Goal: Information Seeking & Learning: Learn about a topic

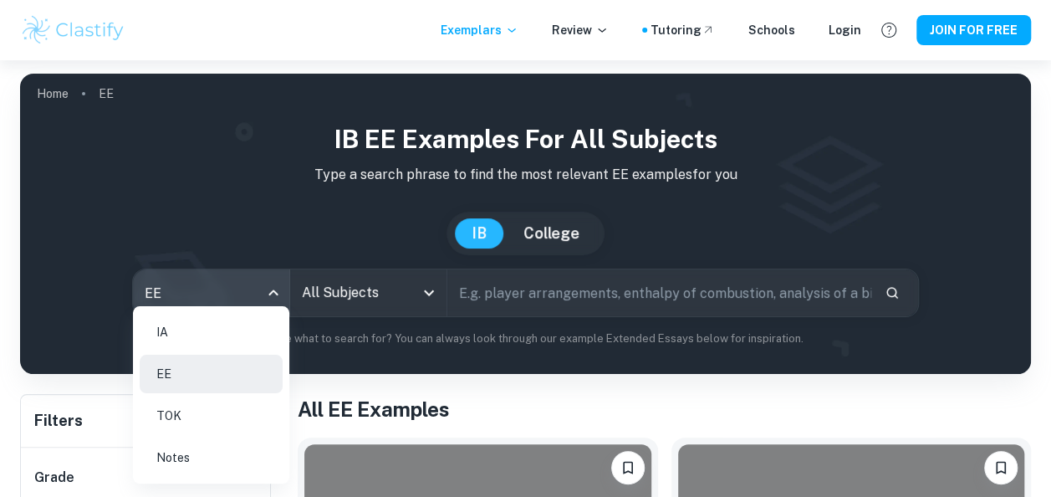
click at [279, 299] on body "We value your privacy We use cookies to enhance your browsing experience, serve…" at bounding box center [525, 308] width 1051 height 497
click at [429, 296] on div at bounding box center [525, 248] width 1051 height 497
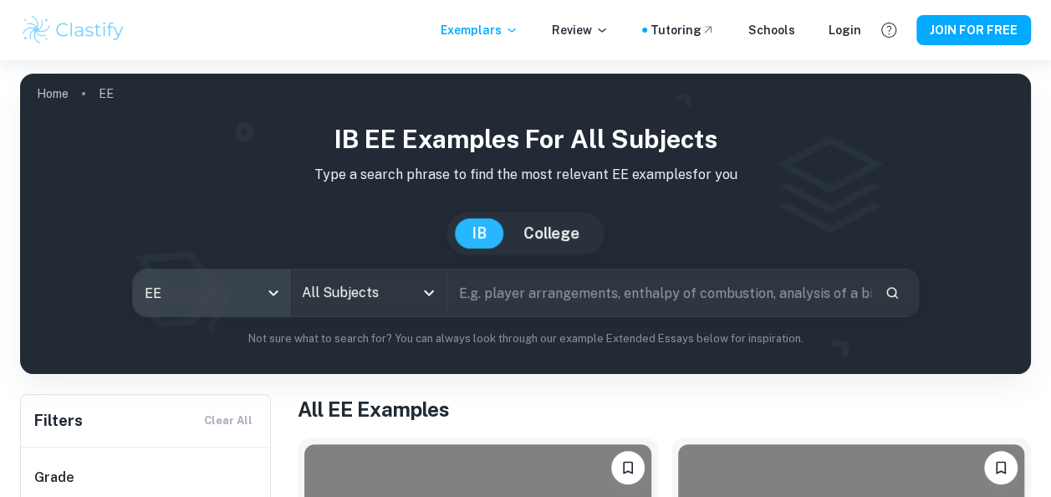
click at [428, 295] on icon "Open" at bounding box center [429, 293] width 10 height 6
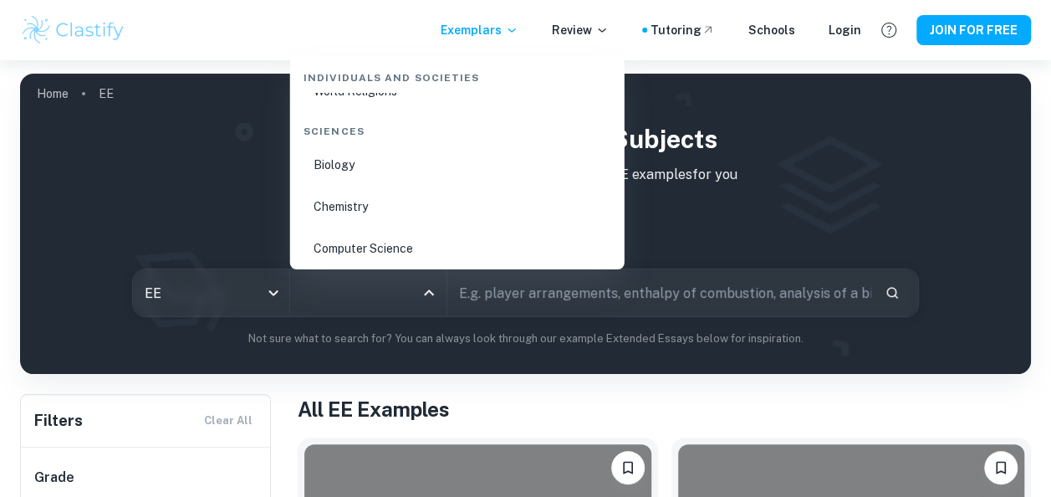
scroll to position [2593, 0]
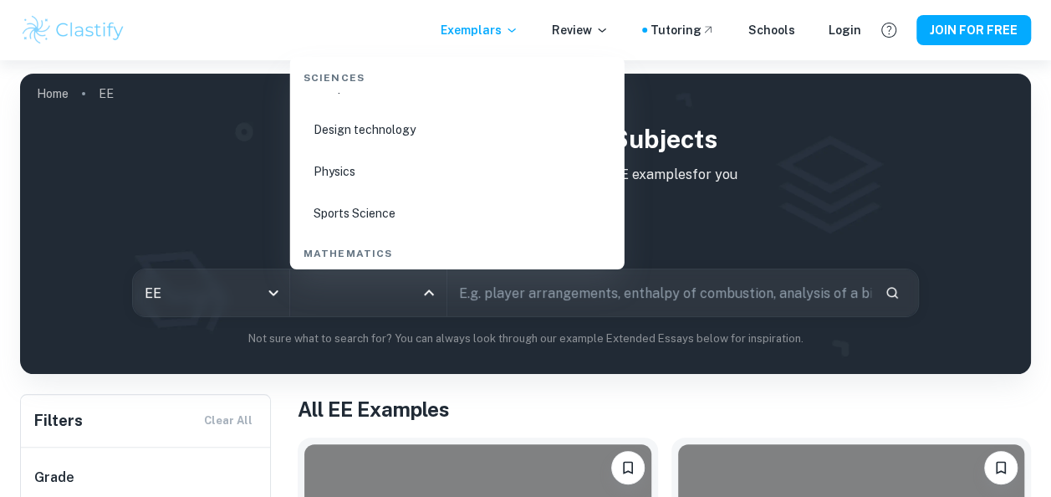
click at [336, 164] on li "Physics" at bounding box center [457, 171] width 321 height 38
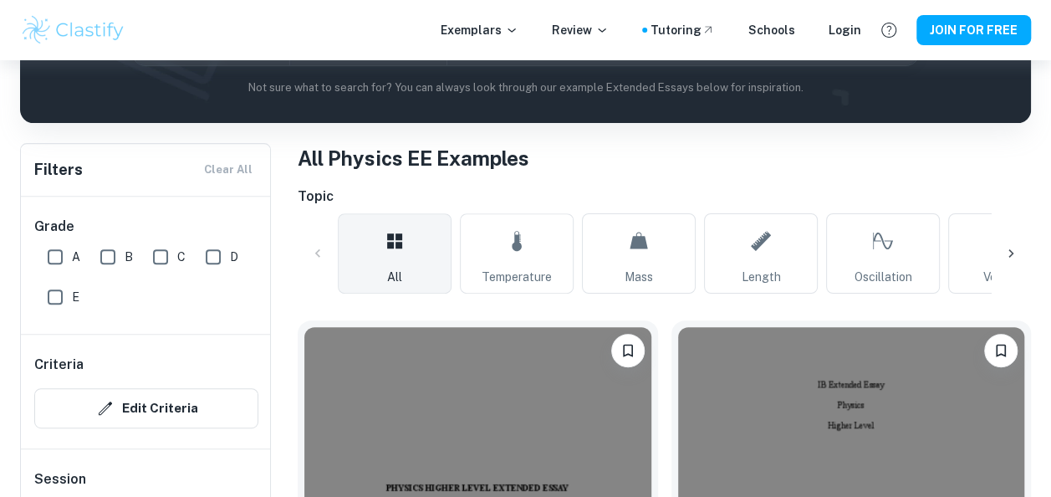
scroll to position [502, 0]
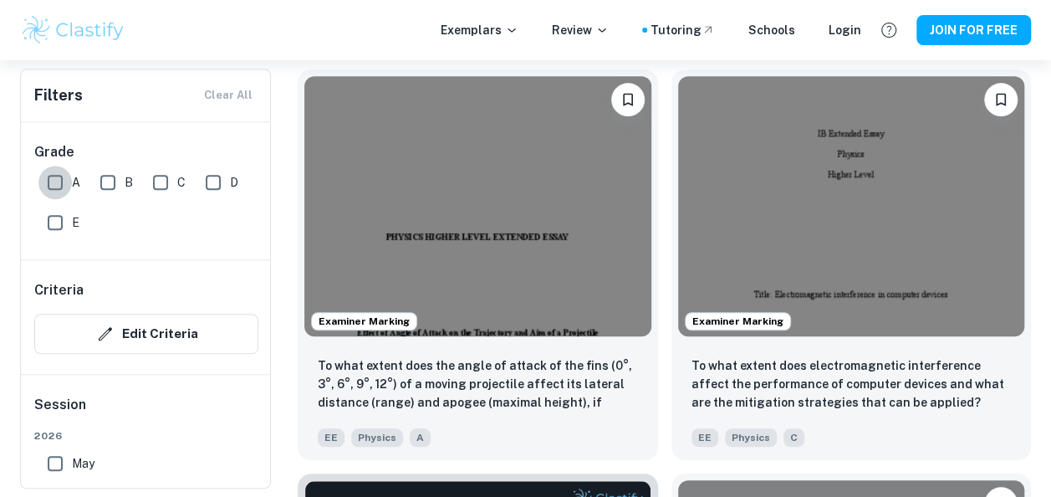
click at [50, 178] on input "A" at bounding box center [54, 182] width 33 height 33
checkbox input "true"
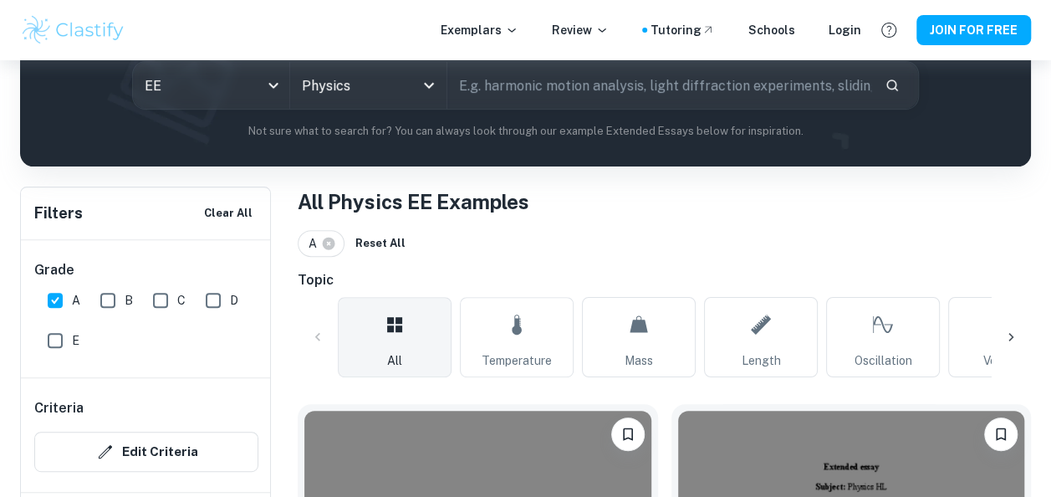
scroll to position [458, 0]
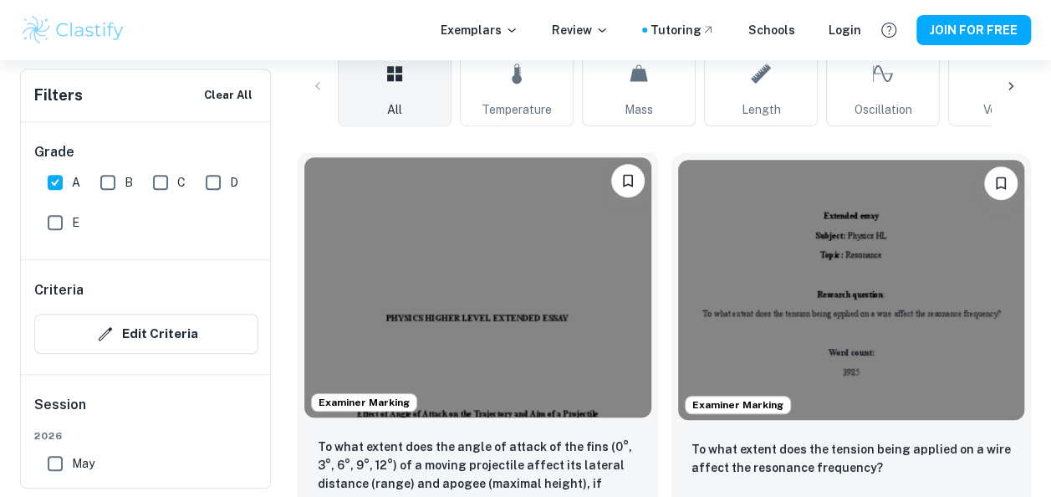
click at [494, 271] on img at bounding box center [477, 287] width 347 height 260
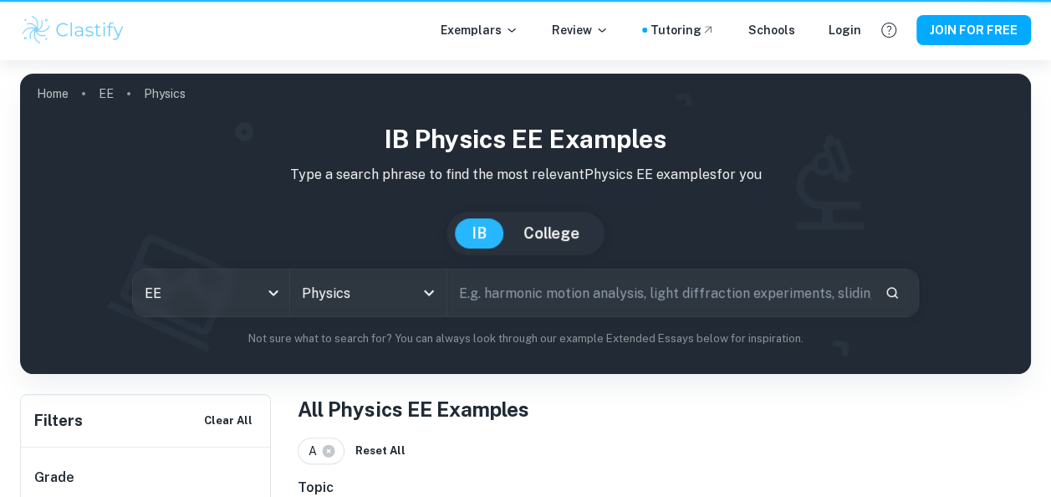
scroll to position [458, 0]
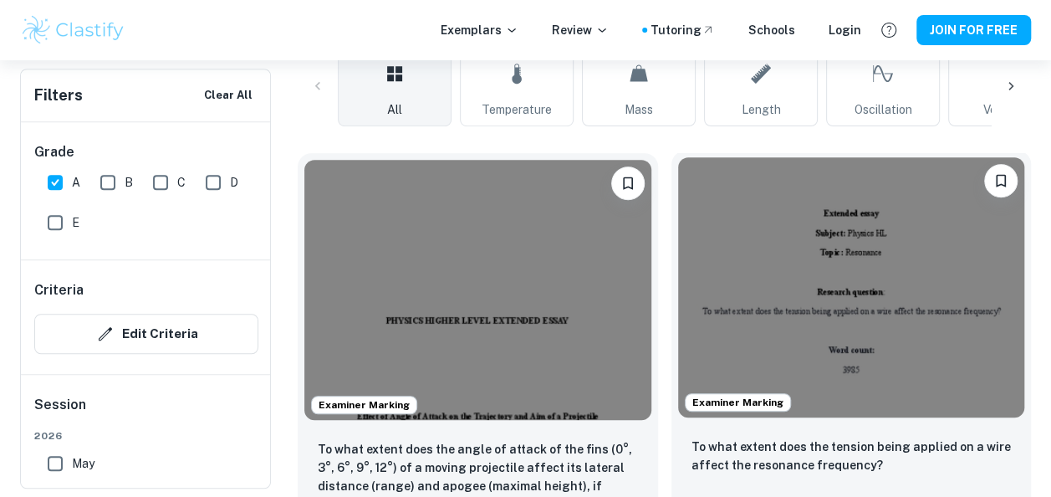
click at [878, 275] on img at bounding box center [851, 287] width 347 height 260
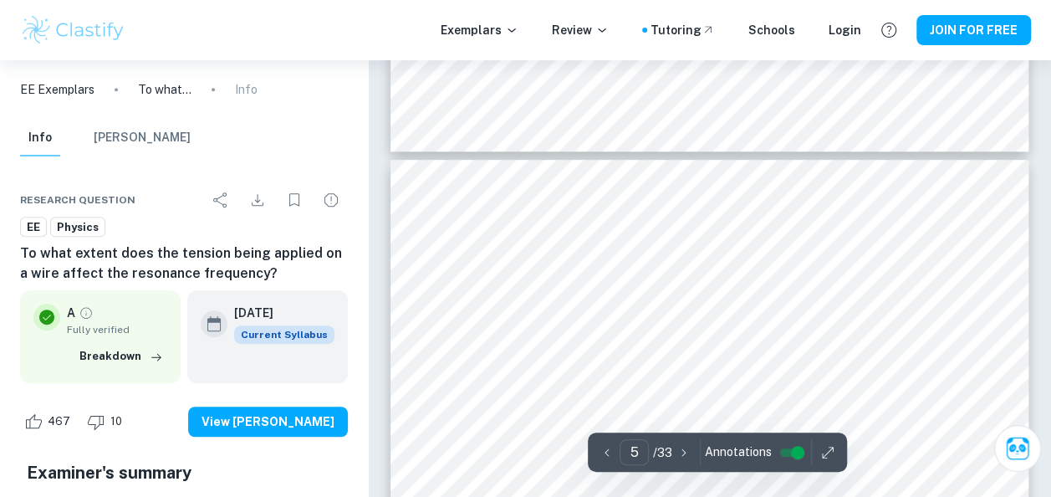
scroll to position [3513, 0]
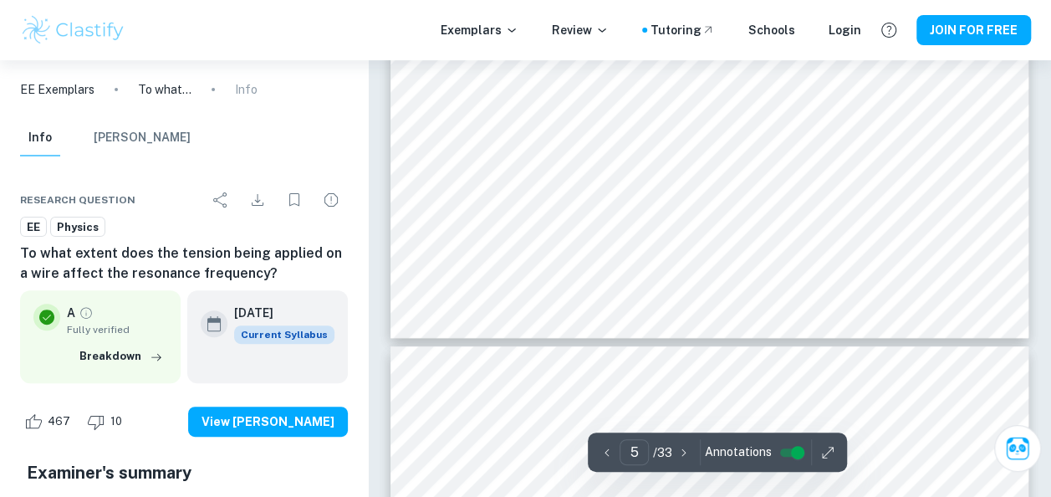
type input "4"
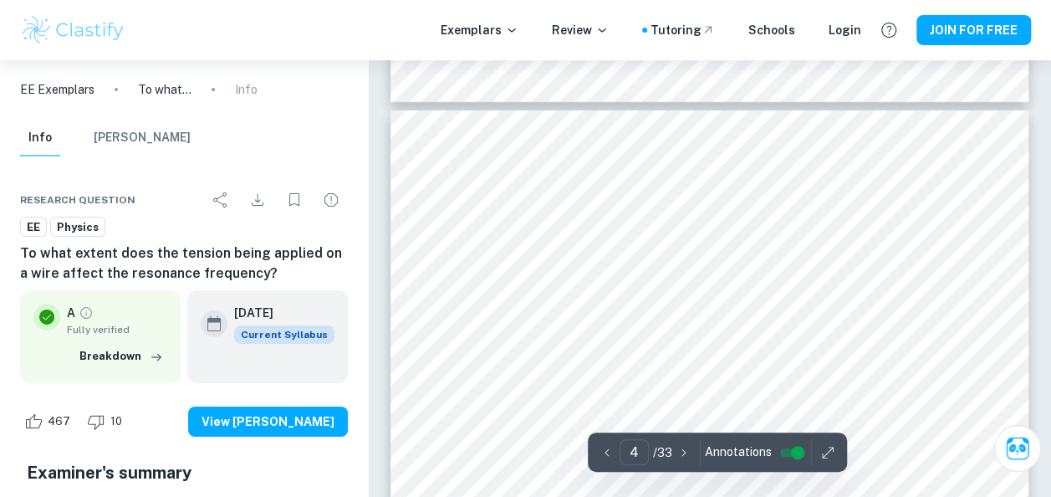
scroll to position [2676, 0]
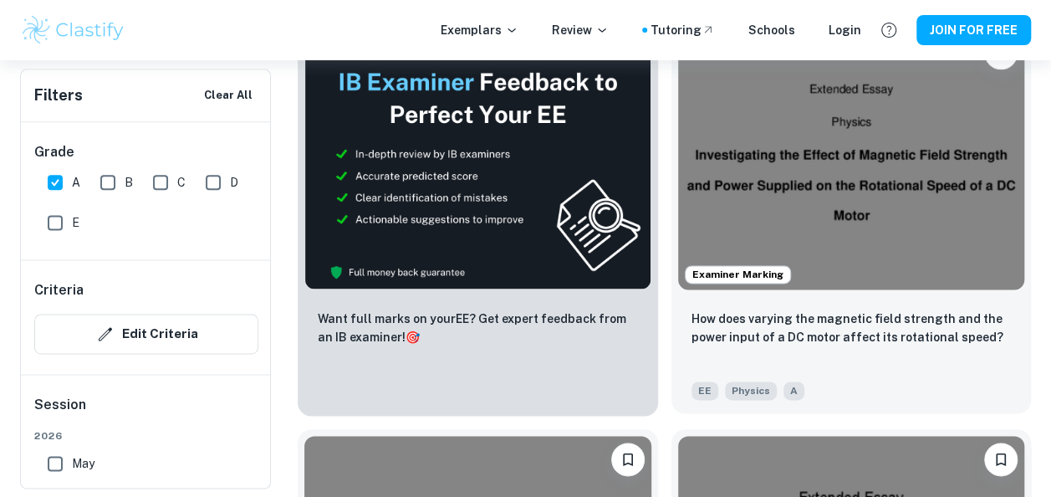
scroll to position [1044, 0]
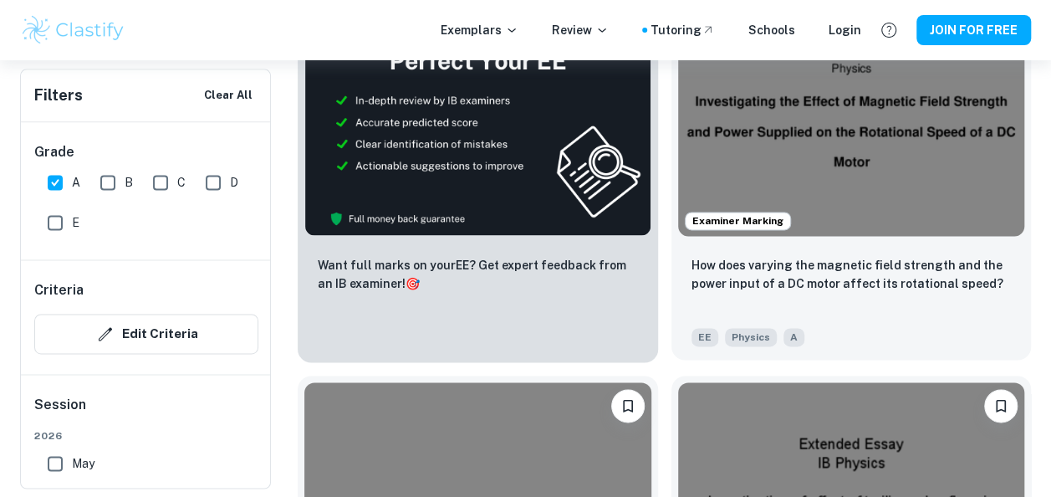
click at [899, 156] on img at bounding box center [851, 106] width 347 height 260
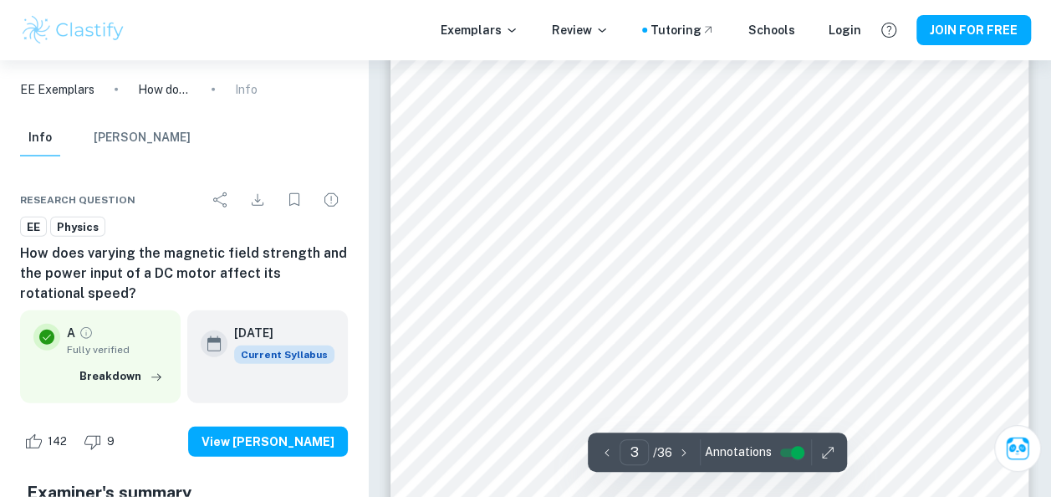
scroll to position [2342, 0]
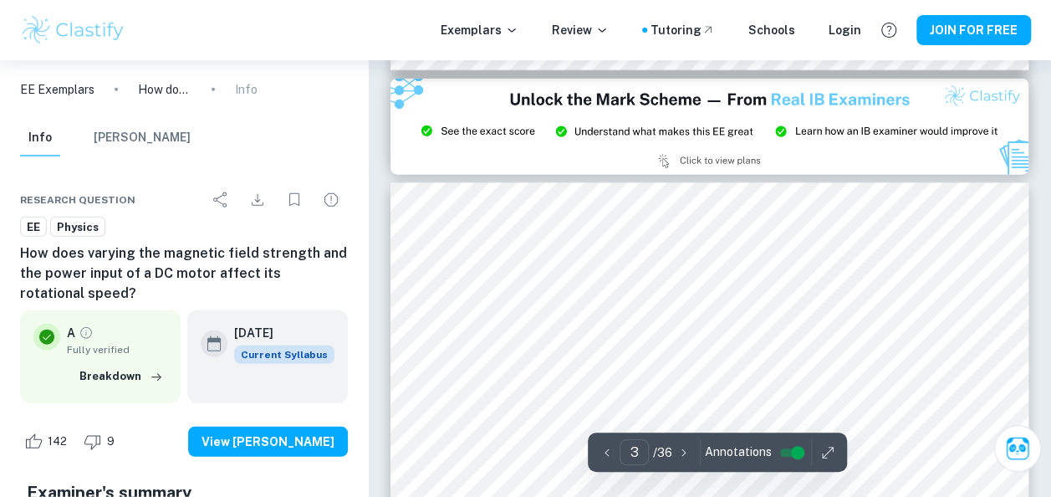
type input "2"
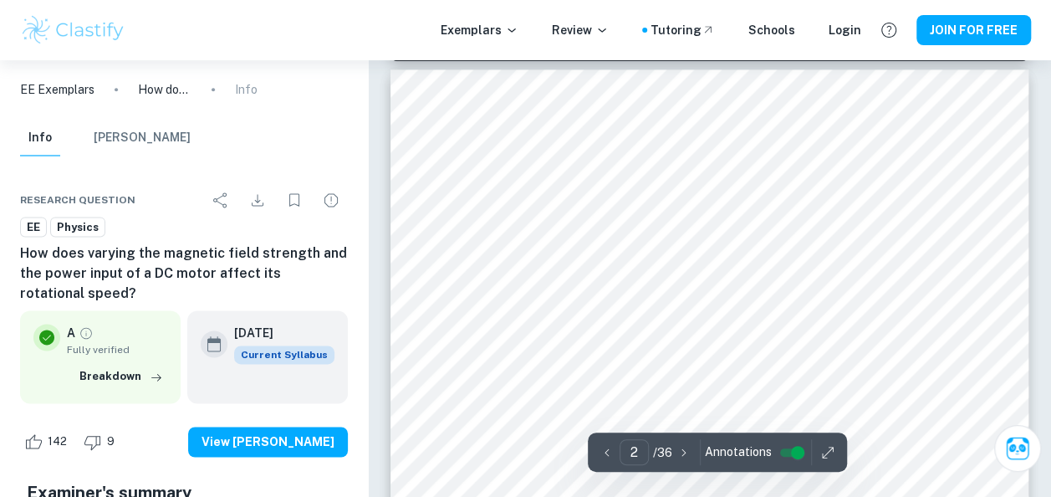
scroll to position [920, 0]
